Goal: Navigation & Orientation: Find specific page/section

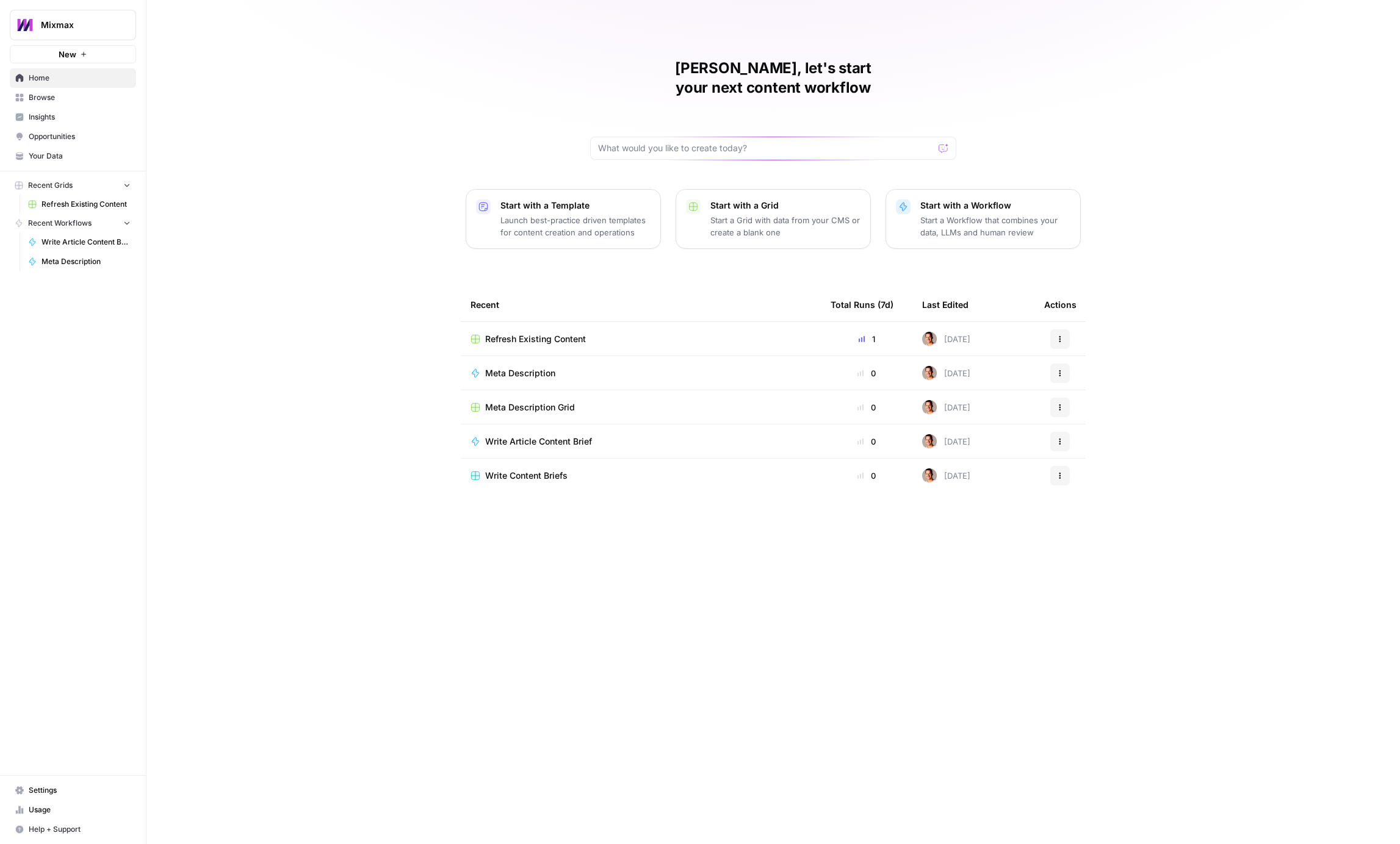
click at [68, 119] on span "Insights" at bounding box center [79, 117] width 102 height 11
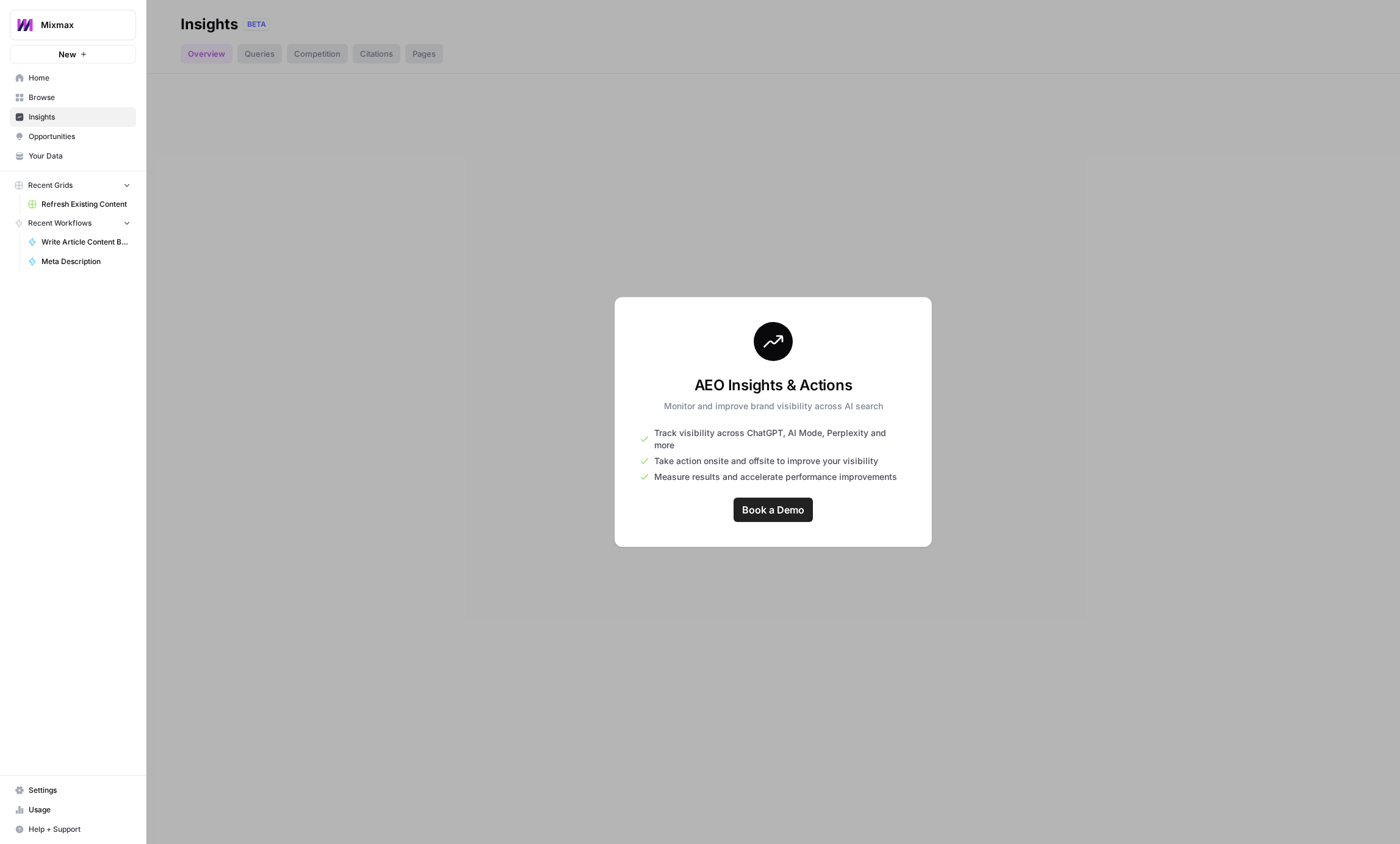
click at [441, 275] on div at bounding box center [773, 422] width 1253 height 844
click at [327, 344] on div at bounding box center [773, 422] width 1253 height 844
click at [262, 48] on div at bounding box center [773, 422] width 1253 height 844
click at [65, 80] on span "Home" at bounding box center [79, 78] width 102 height 11
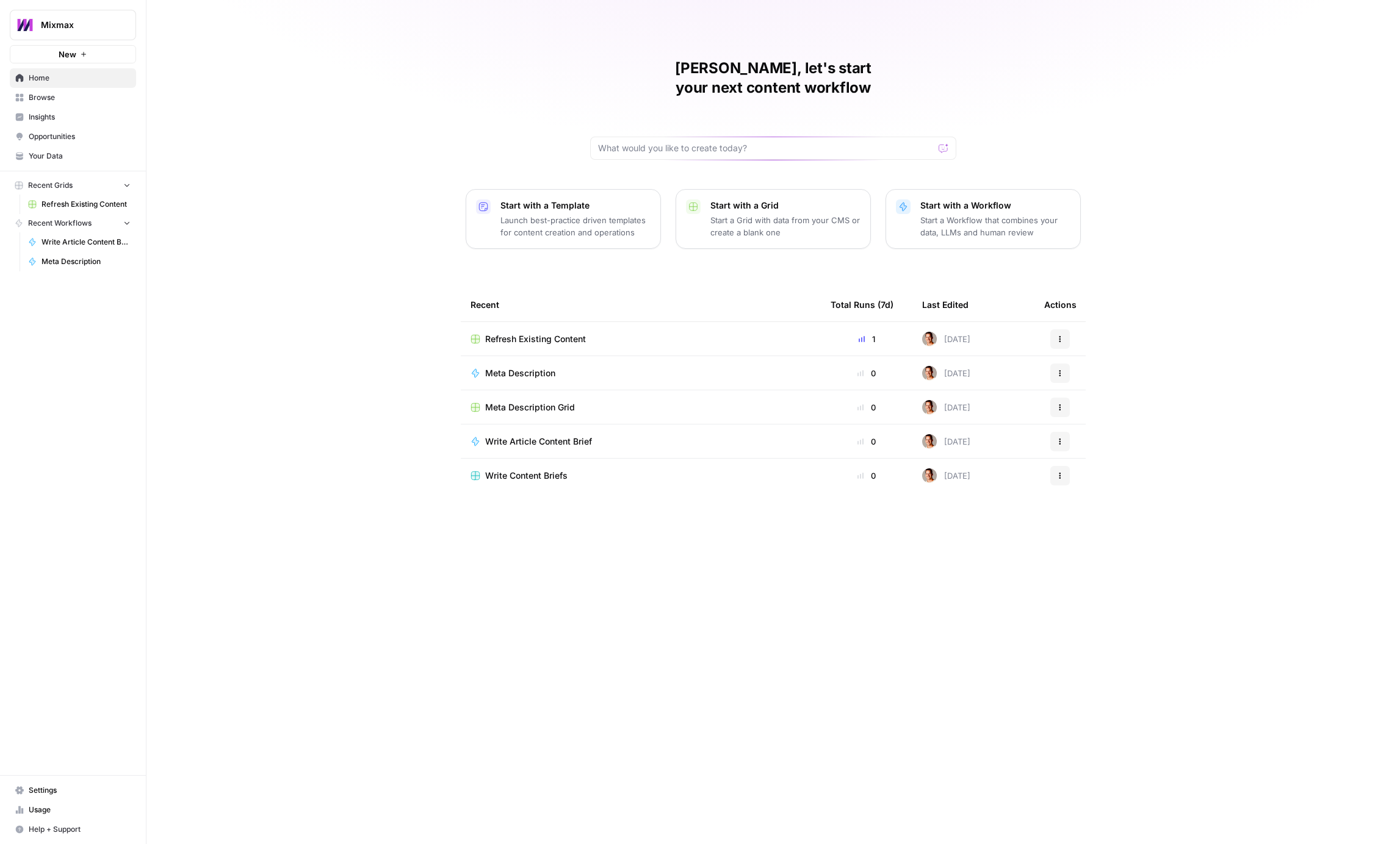
click at [69, 23] on span "Mixmax" at bounding box center [77, 24] width 74 height 12
click at [573, 214] on p "Launch best-practice driven templates for content creation and operations" at bounding box center [575, 226] width 150 height 24
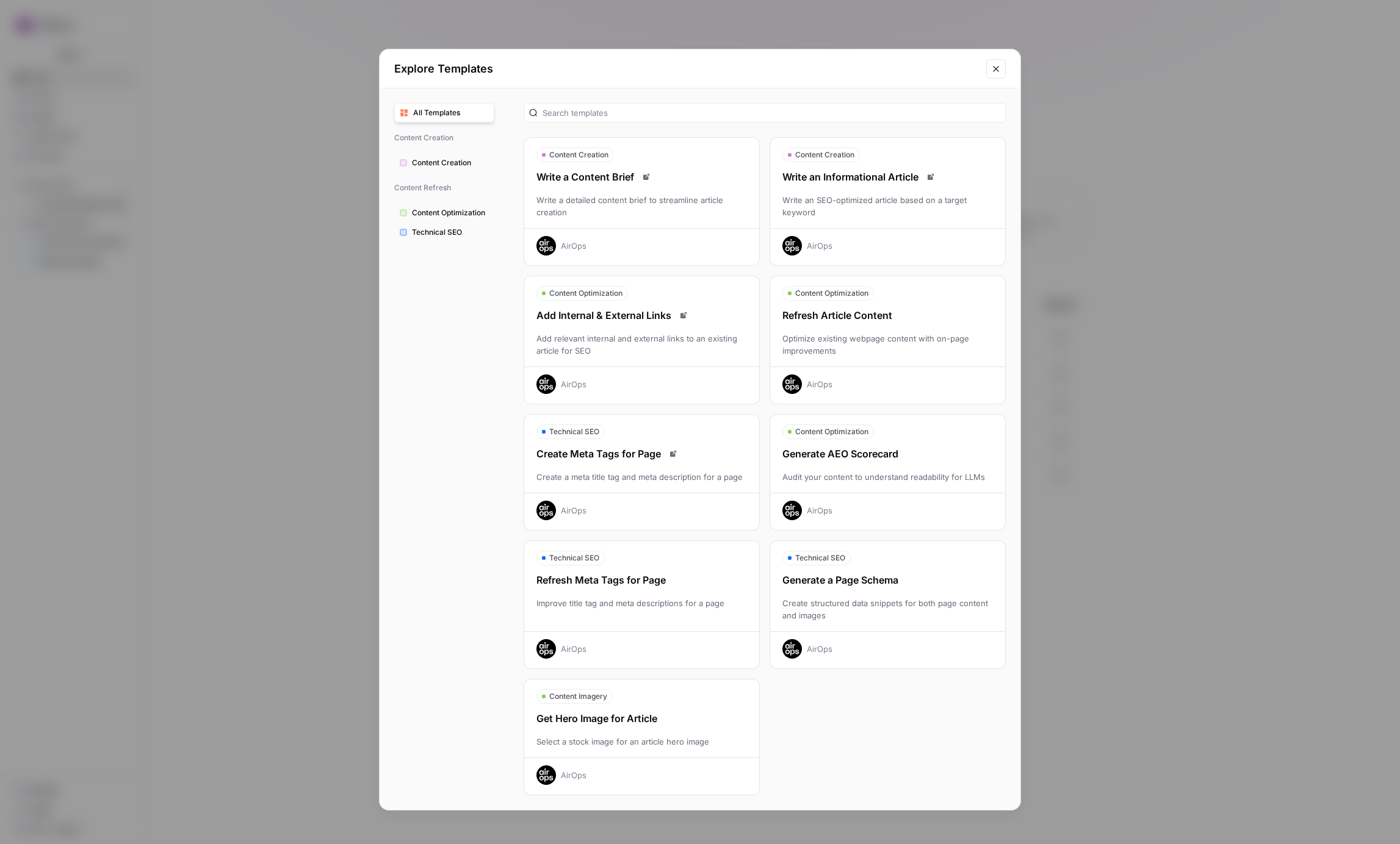
click at [1007, 64] on div "Explore Templates" at bounding box center [699, 69] width 640 height 39
click at [999, 65] on icon "Close modal" at bounding box center [995, 69] width 9 height 9
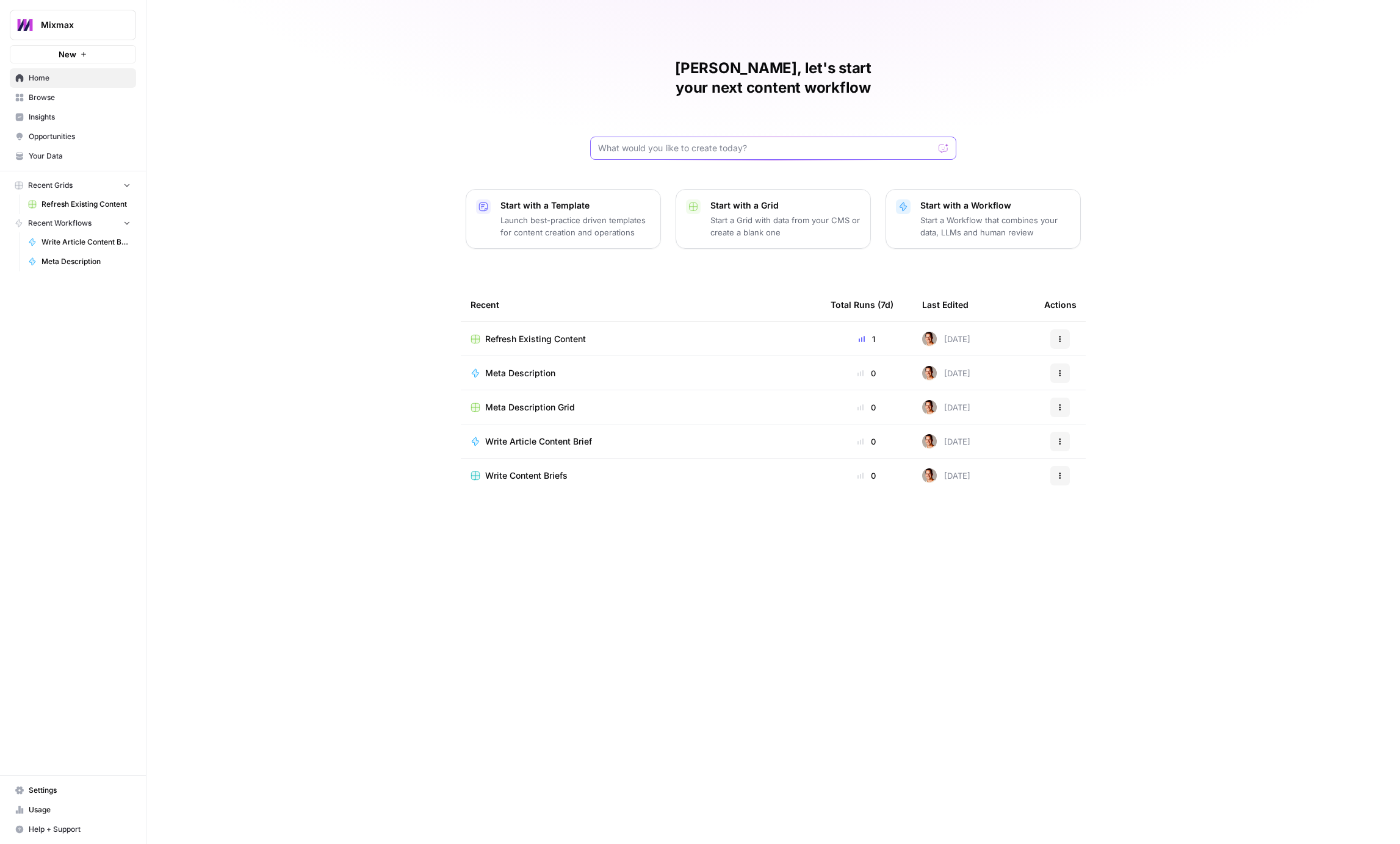
click at [725, 143] on input "text" at bounding box center [765, 148] width 336 height 12
click at [947, 143] on div at bounding box center [943, 148] width 9 height 12
click at [275, 132] on div "[PERSON_NAME], let's start your next content workflow Start with a Template Lau…" at bounding box center [773, 422] width 1253 height 844
click at [31, 782] on link "Settings" at bounding box center [72, 790] width 126 height 20
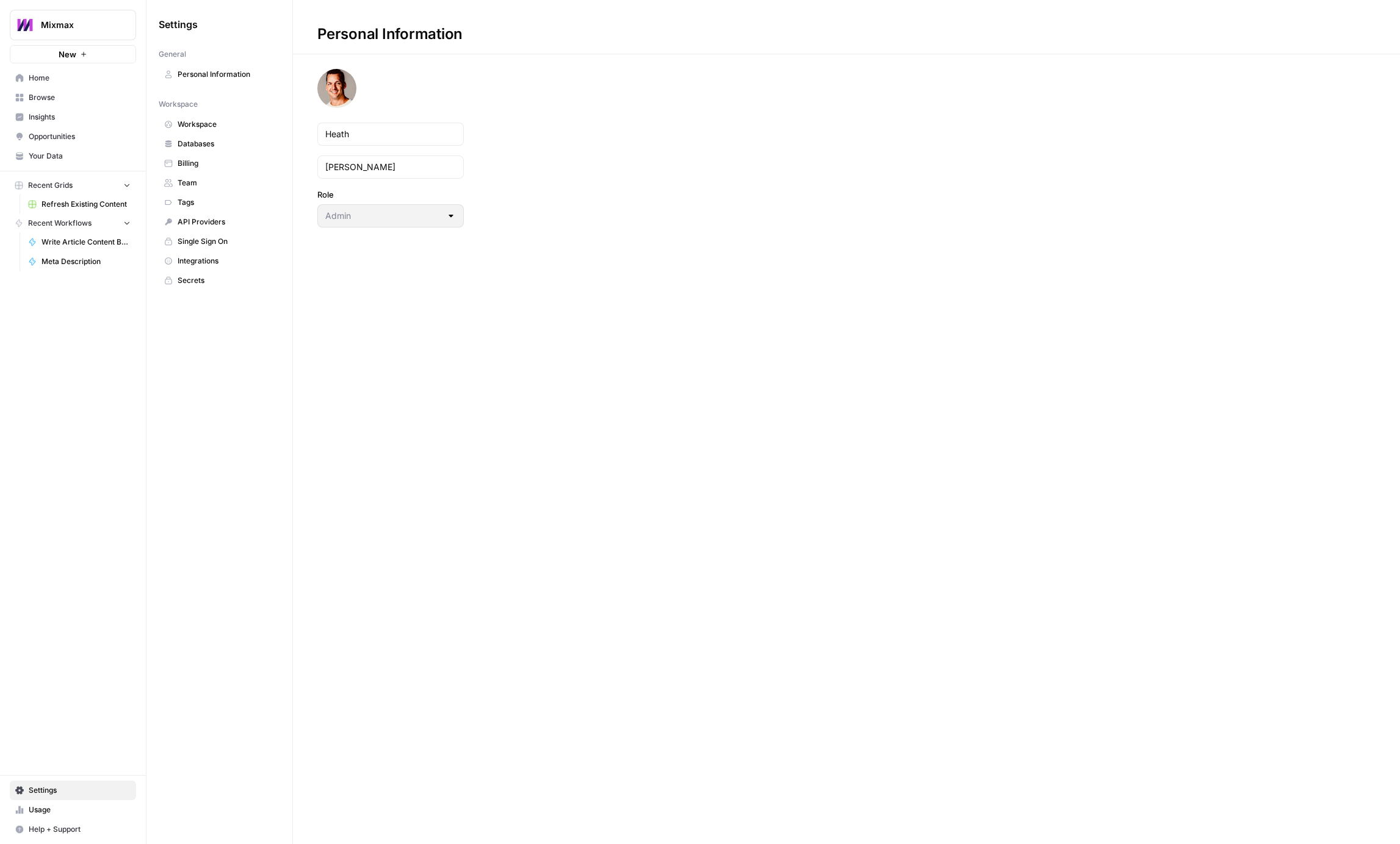
click at [204, 145] on span "Databases" at bounding box center [226, 144] width 97 height 11
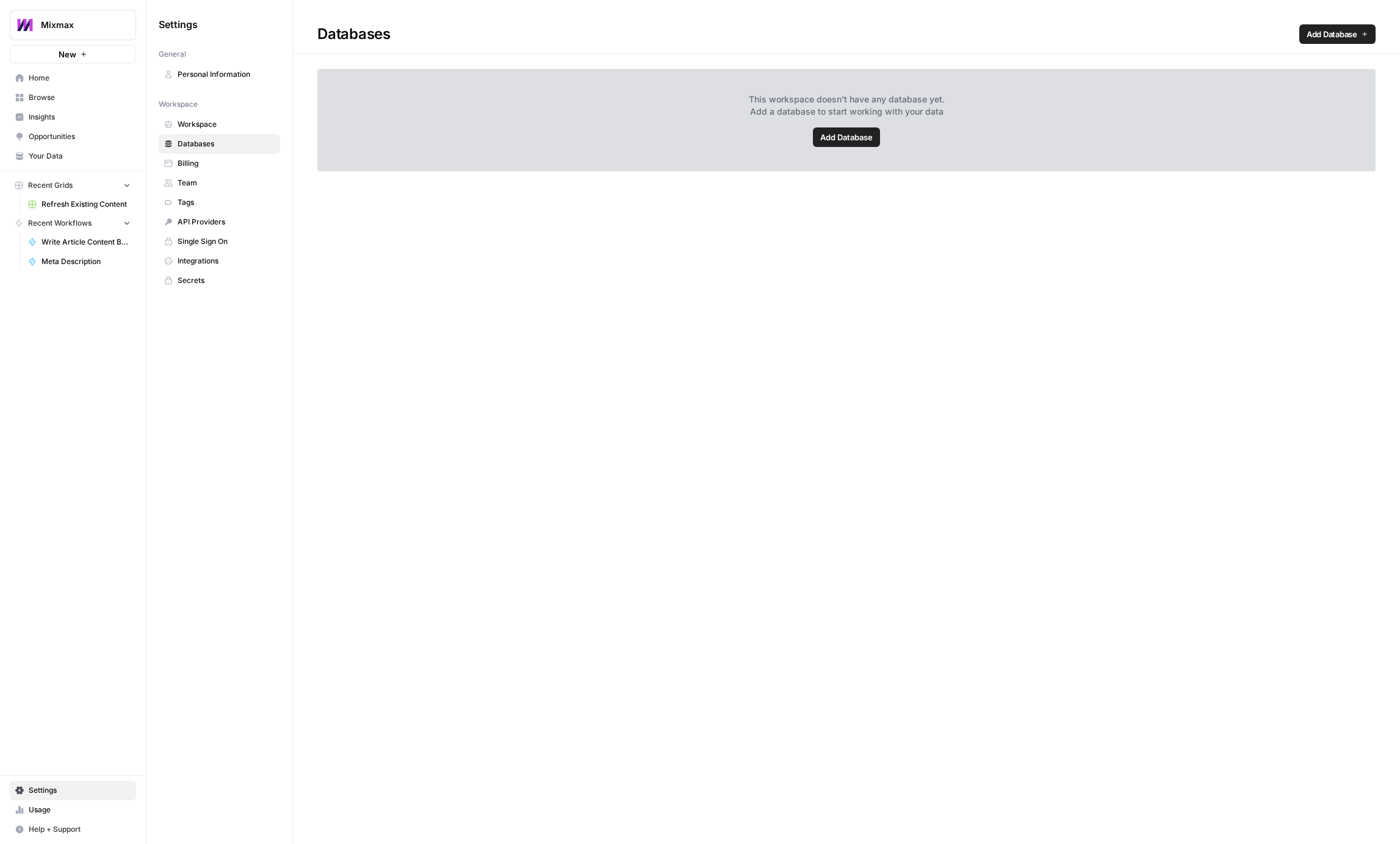
click at [217, 119] on span "Workspace" at bounding box center [226, 125] width 97 height 11
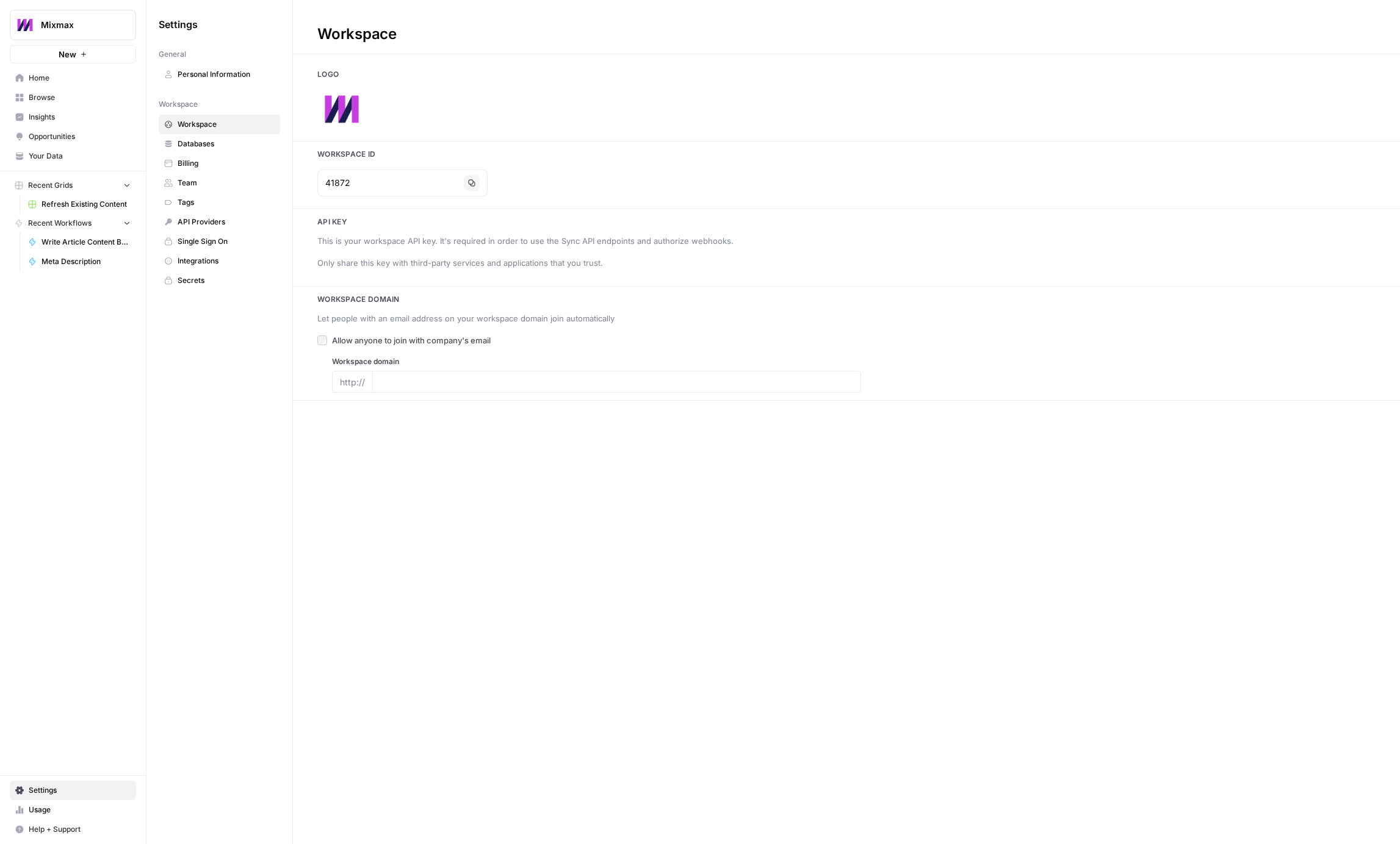
type input "[DOMAIN_NAME]"
click at [206, 182] on span "Team" at bounding box center [226, 183] width 97 height 11
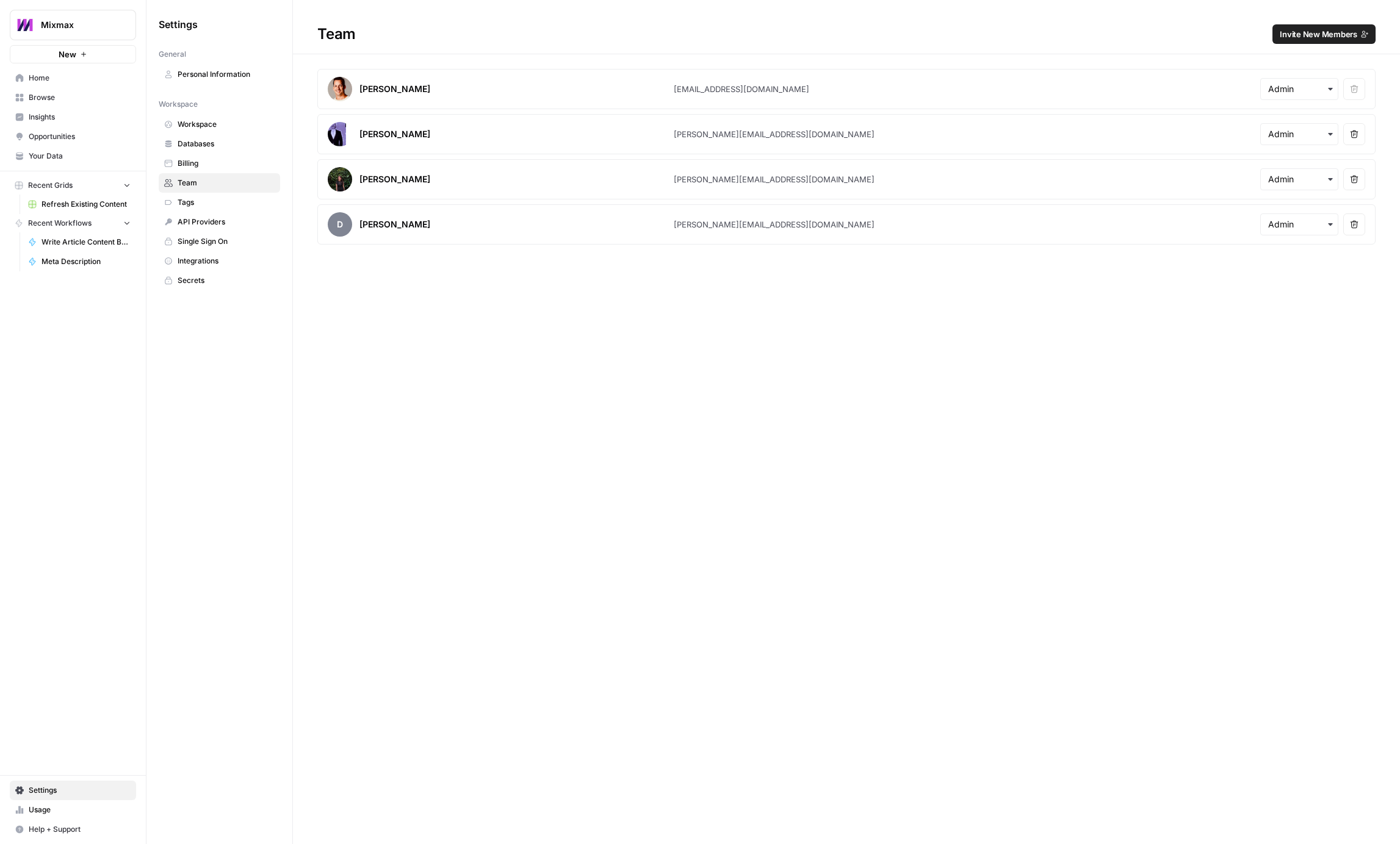
click at [199, 163] on span "Billing" at bounding box center [226, 164] width 97 height 11
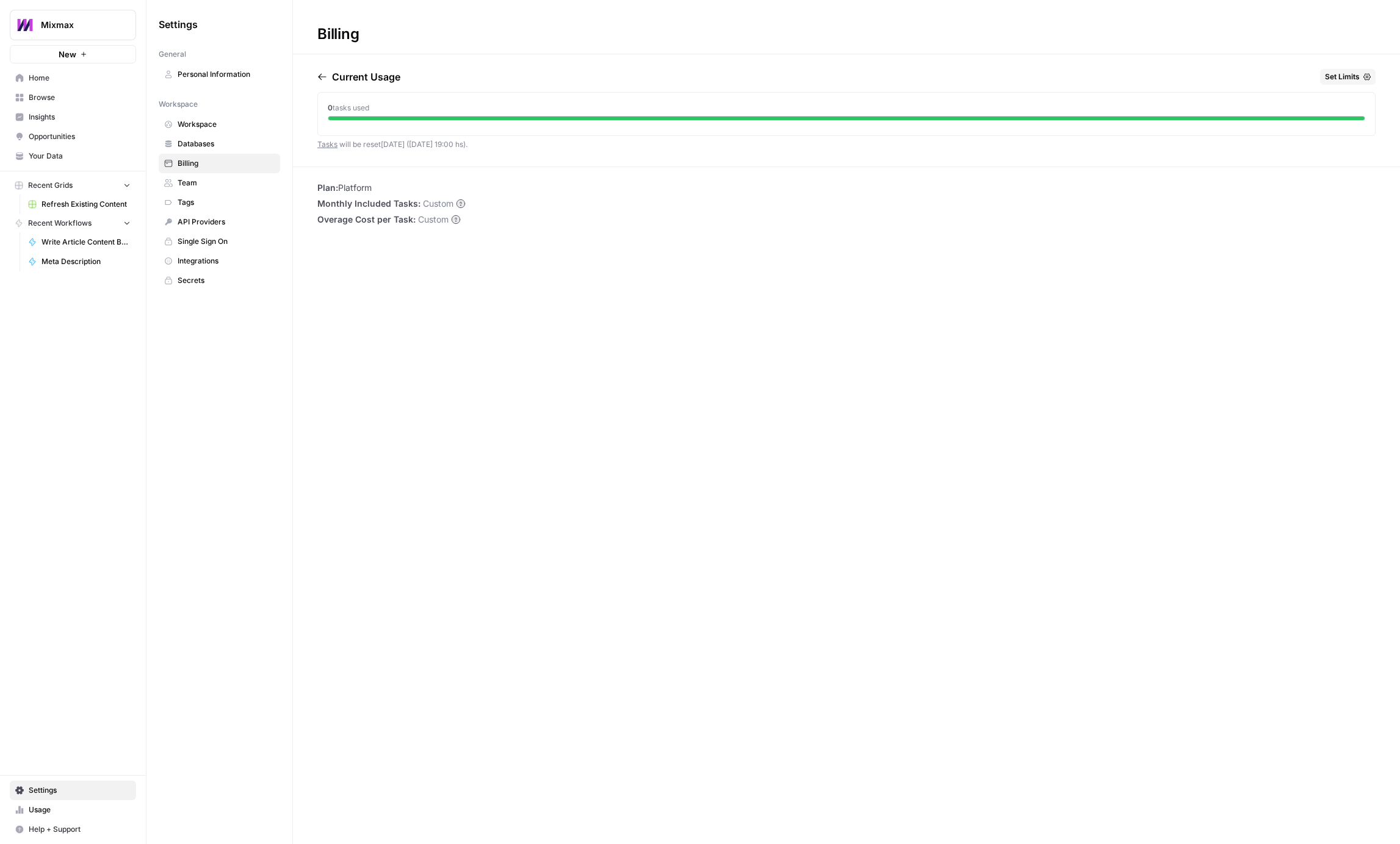
click at [199, 122] on span "Workspace" at bounding box center [226, 125] width 97 height 11
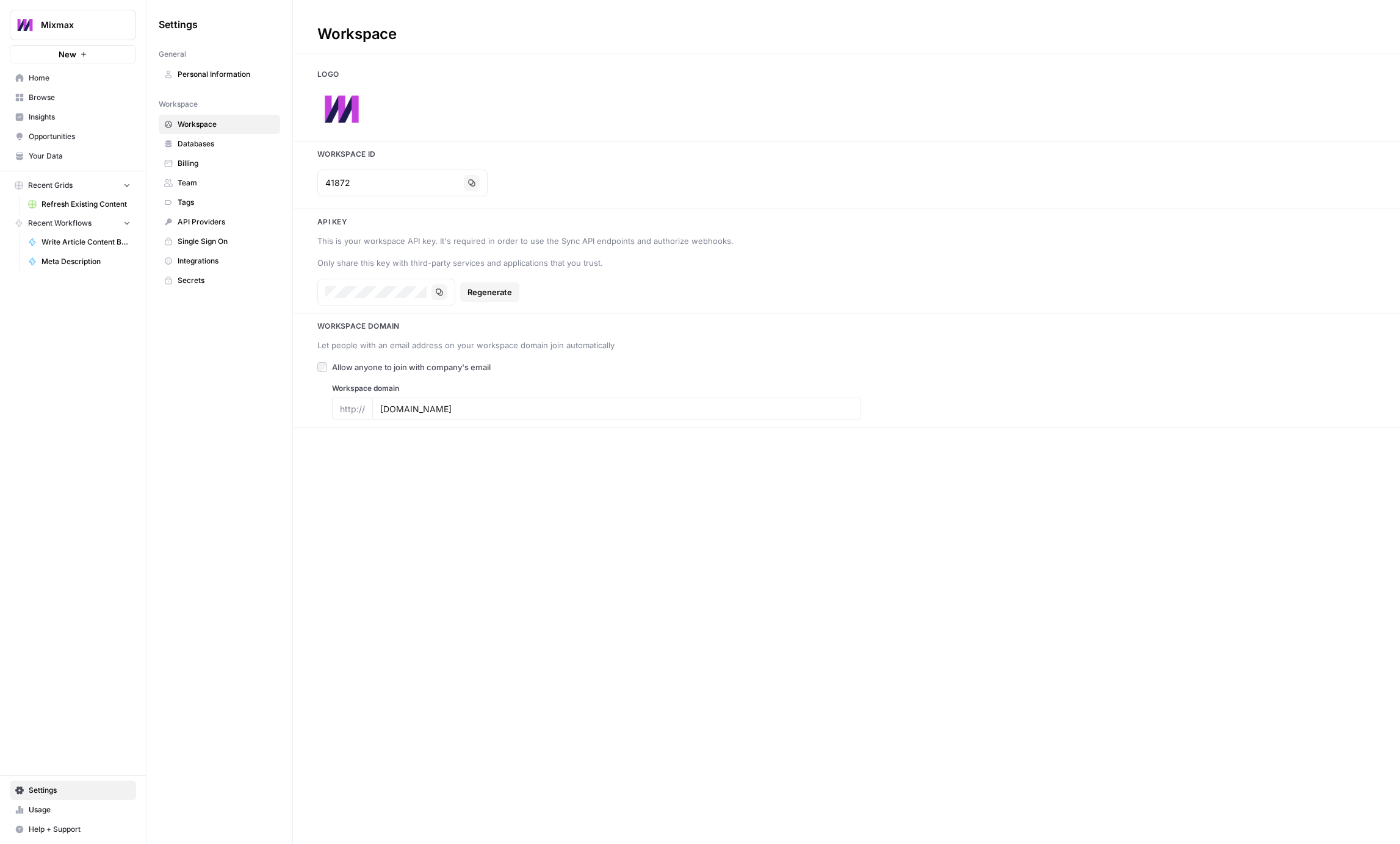
click at [48, 75] on span "Home" at bounding box center [79, 78] width 102 height 11
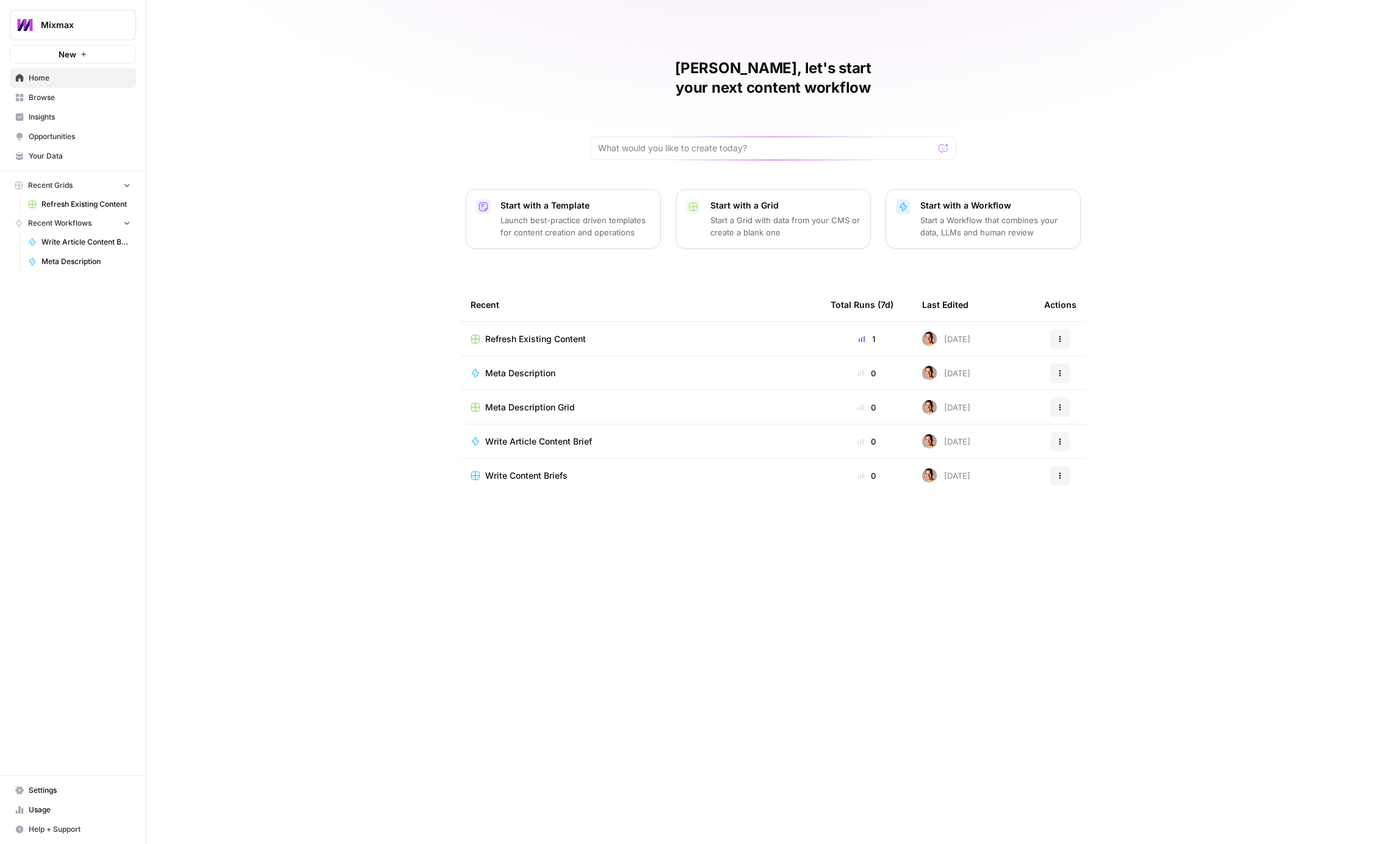
click at [40, 791] on span "Settings" at bounding box center [79, 790] width 102 height 11
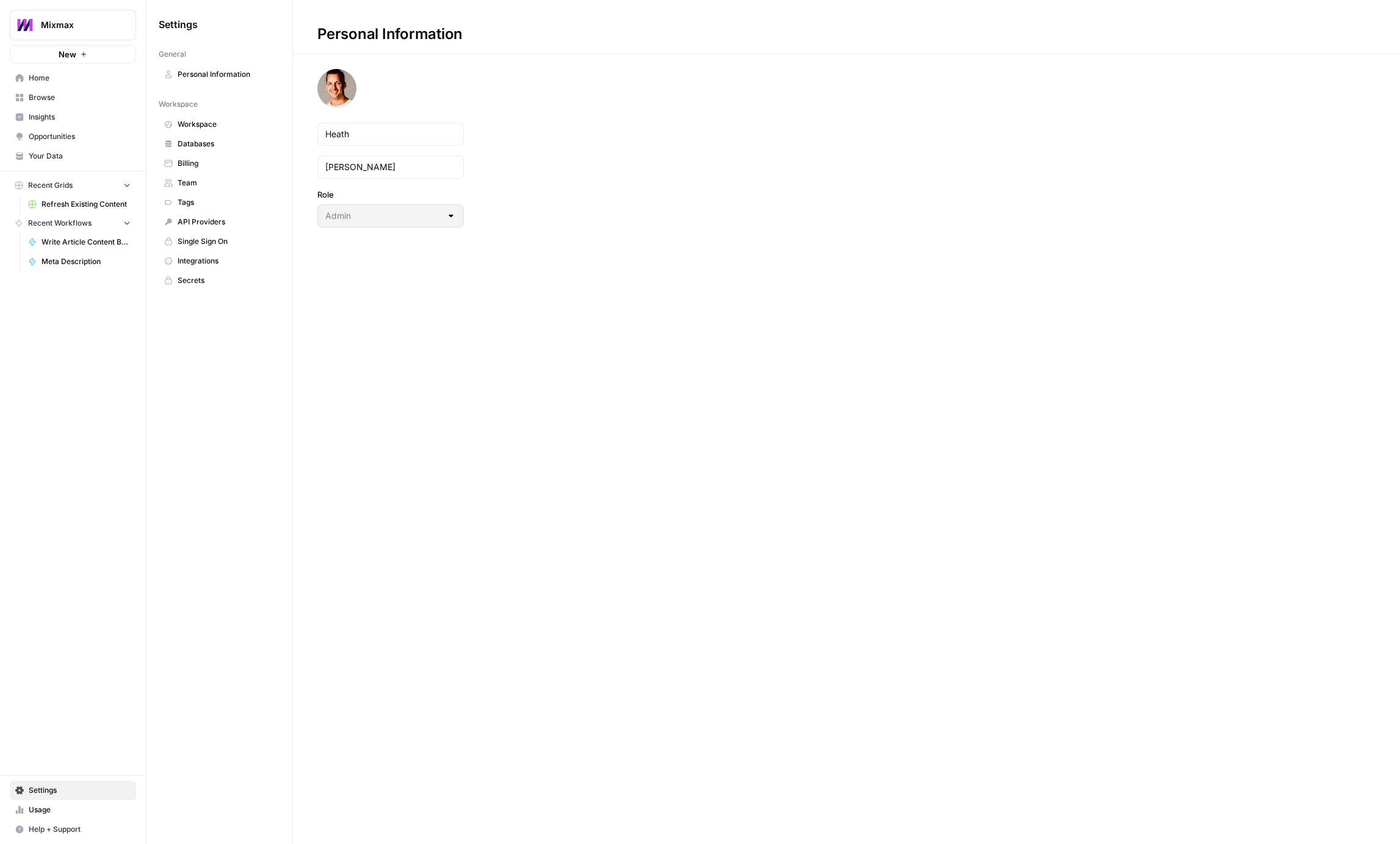
click at [62, 113] on span "Insights" at bounding box center [79, 117] width 102 height 11
